Goal: Complete application form

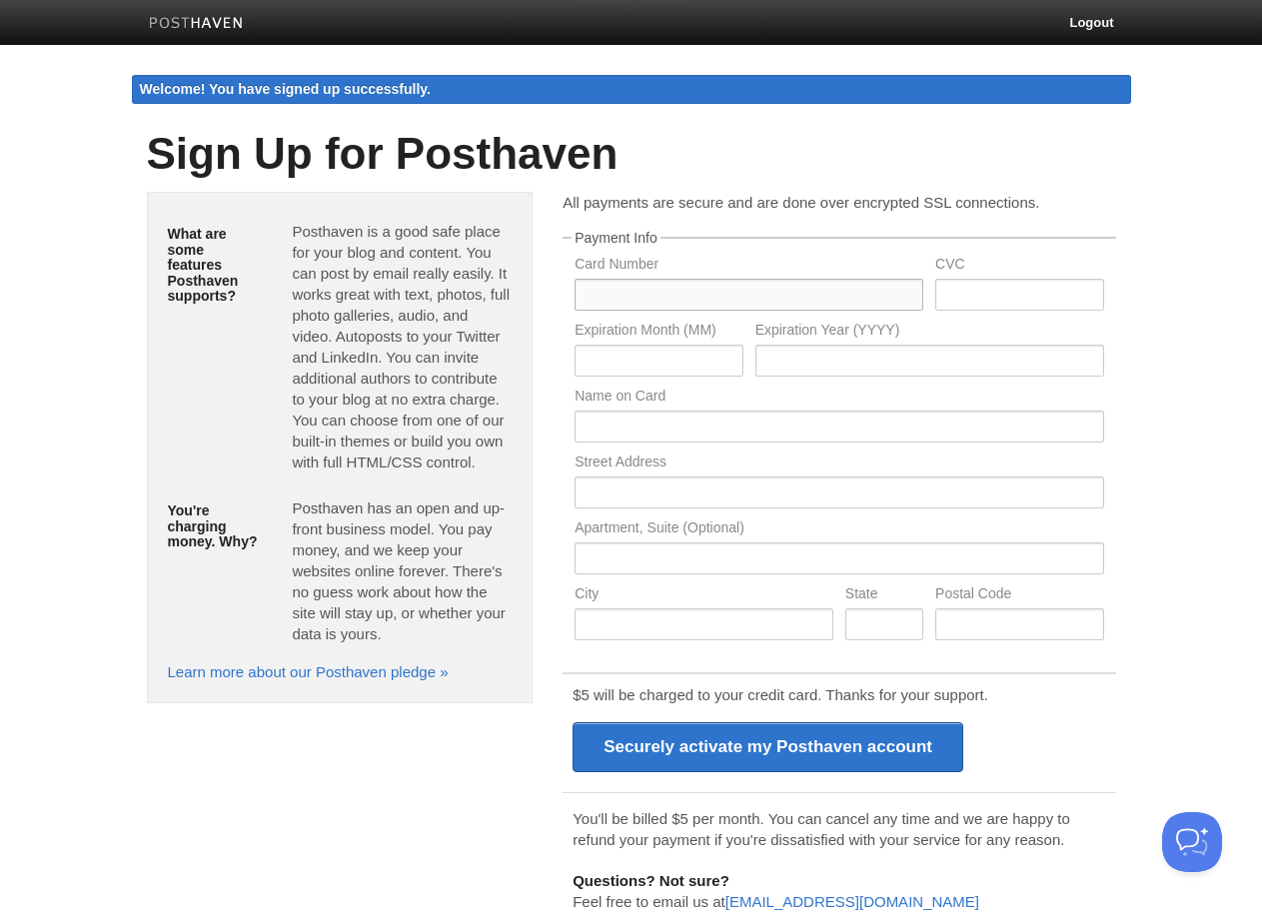
click at [622, 299] on input "text" at bounding box center [749, 295] width 349 height 32
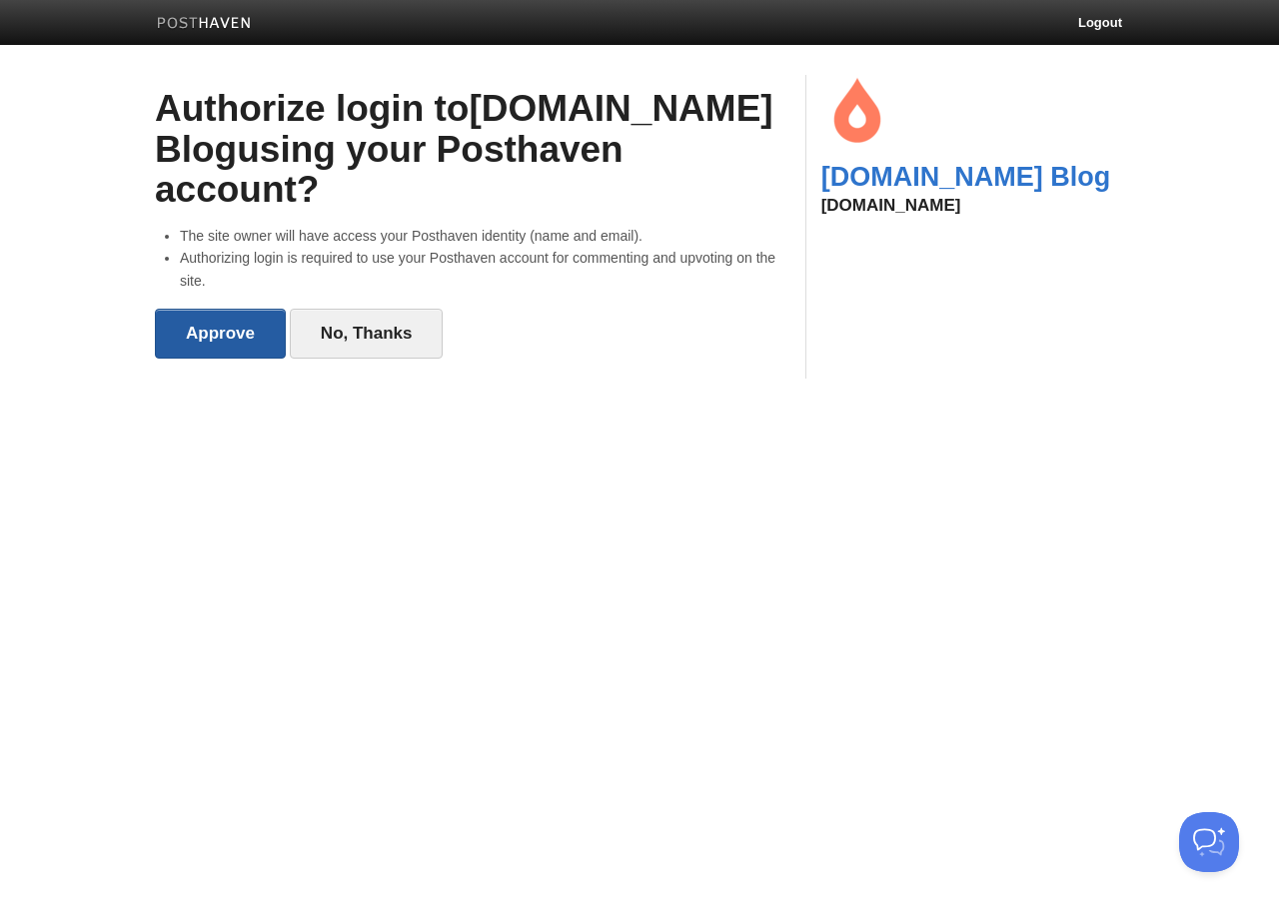
click at [231, 309] on input "Approve" at bounding box center [220, 334] width 131 height 50
